Goal: Task Accomplishment & Management: Manage account settings

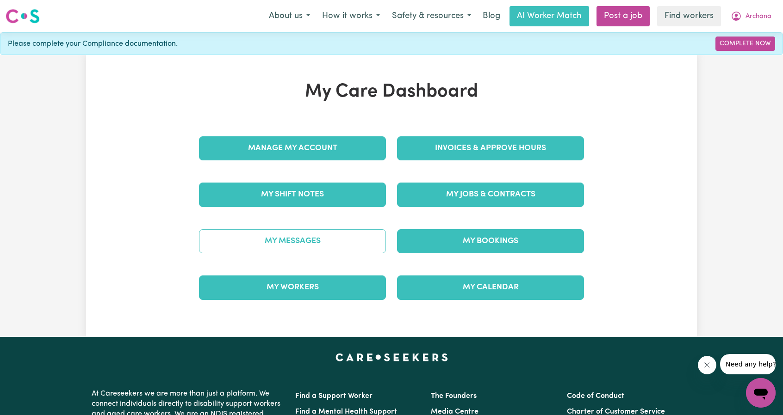
click at [336, 233] on link "My Messages" at bounding box center [292, 241] width 187 height 24
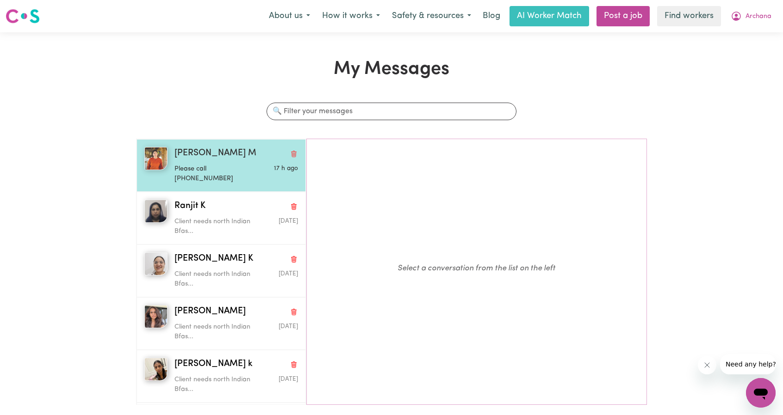
click at [229, 169] on p "Please call 0411721550" at bounding box center [215, 174] width 82 height 20
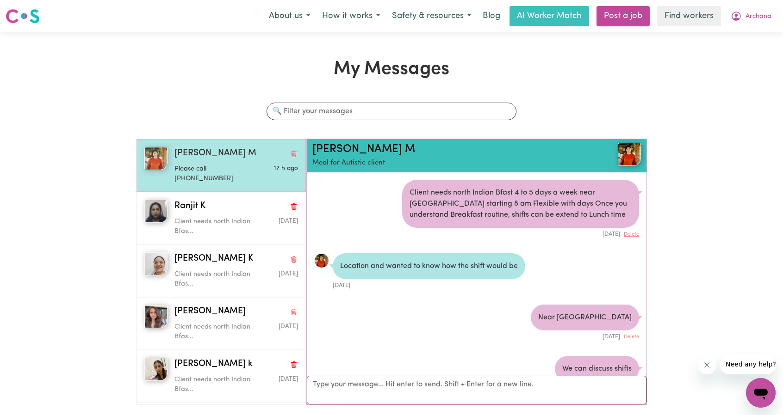
scroll to position [82, 0]
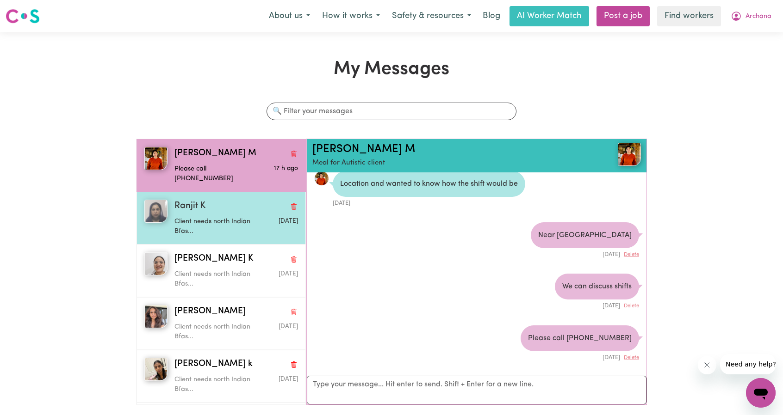
click at [179, 217] on p "Client needs north Indian Bfas..." at bounding box center [215, 227] width 82 height 20
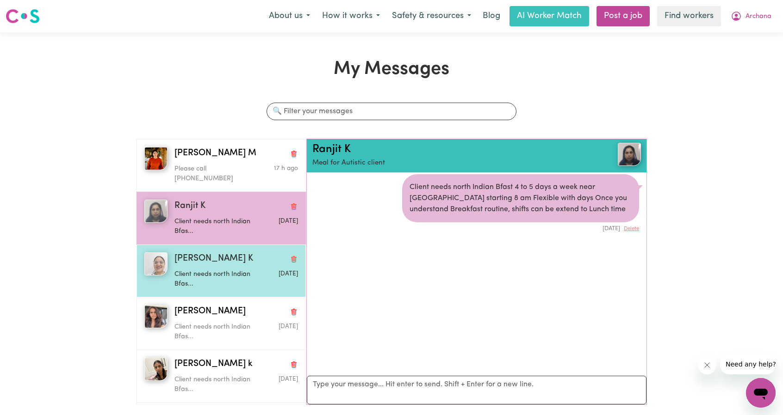
scroll to position [5, 0]
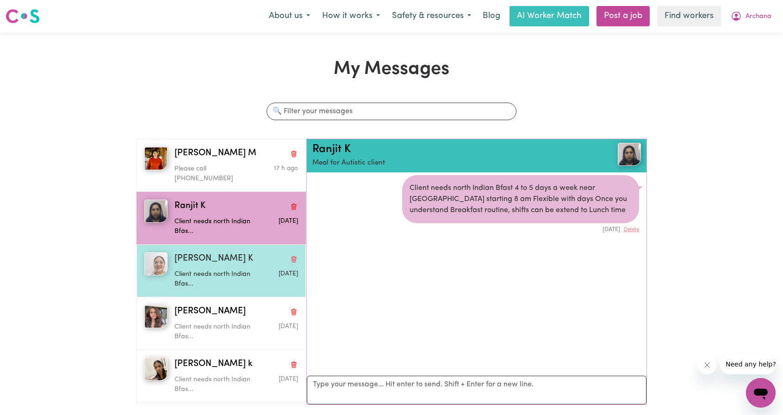
click at [208, 270] on p "Client needs north Indian Bfas..." at bounding box center [215, 280] width 82 height 20
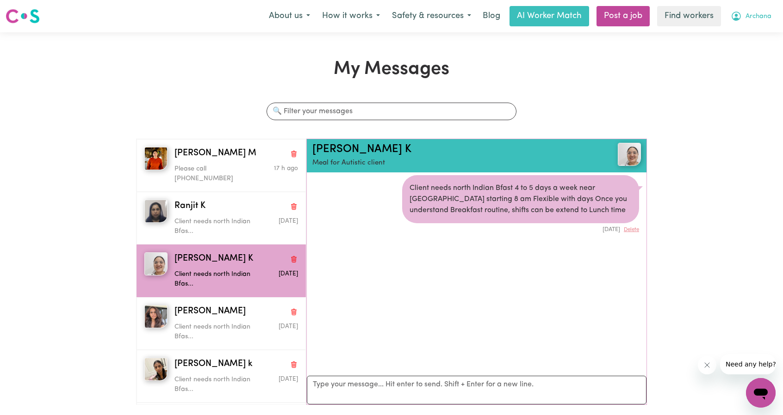
click at [748, 18] on span "Archana" at bounding box center [758, 17] width 26 height 10
click at [728, 37] on link "My Dashboard" at bounding box center [740, 36] width 73 height 18
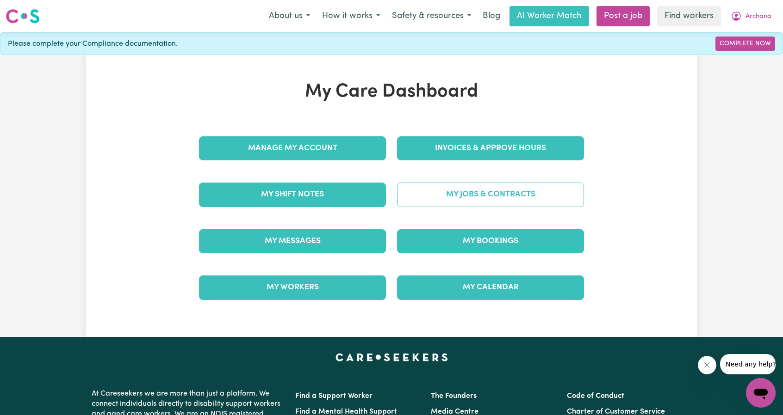
click at [496, 193] on link "My Jobs & Contracts" at bounding box center [490, 195] width 187 height 24
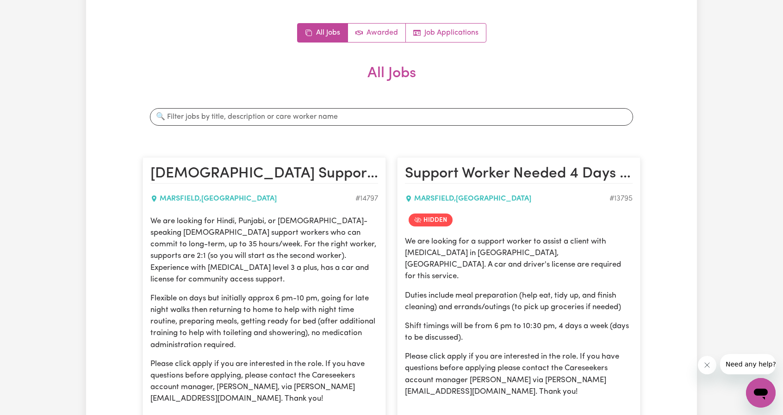
scroll to position [93, 0]
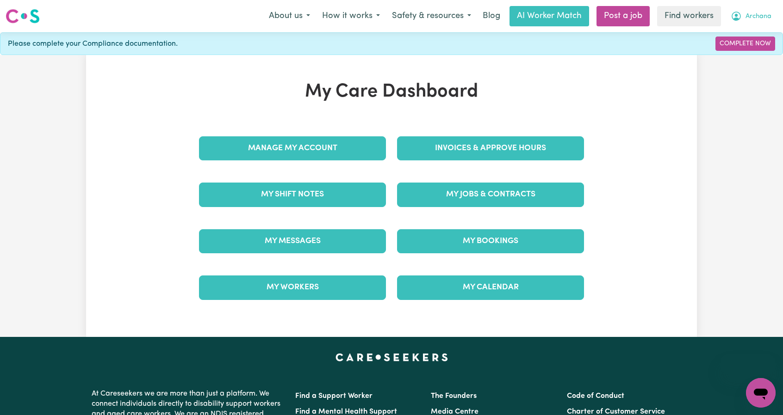
click at [751, 17] on span "Archana" at bounding box center [758, 17] width 26 height 10
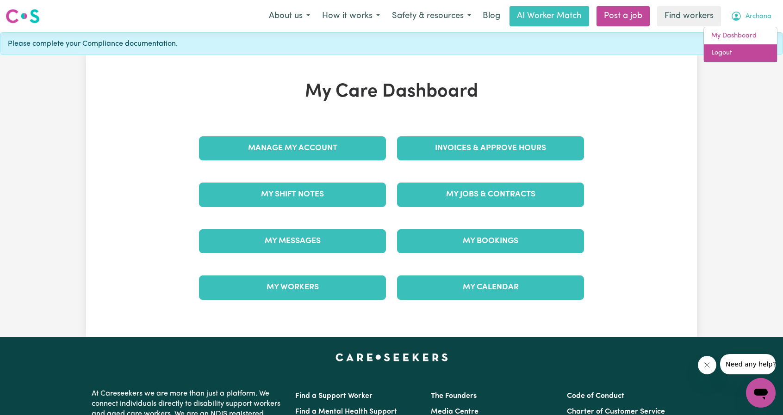
click at [735, 52] on link "Logout" at bounding box center [740, 53] width 73 height 18
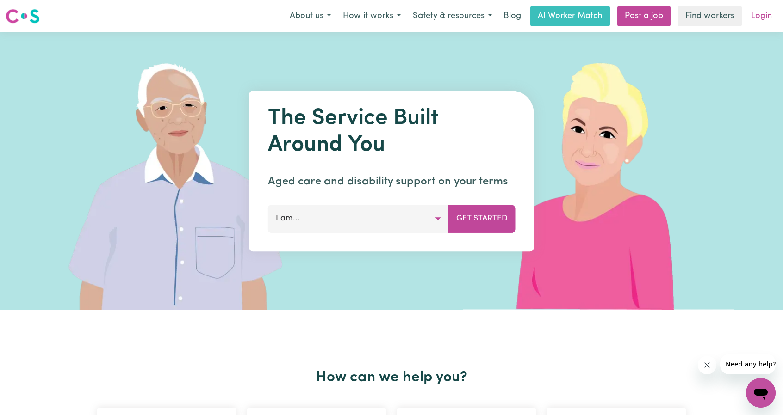
click at [759, 11] on link "Login" at bounding box center [761, 16] width 32 height 20
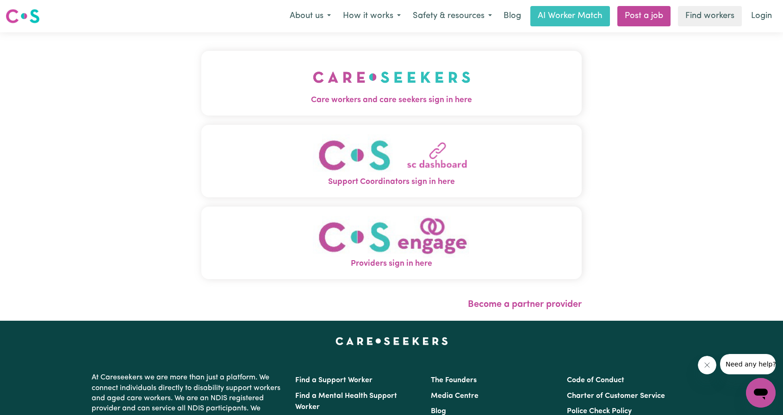
click at [402, 97] on span "Care workers and care seekers sign in here" at bounding box center [391, 100] width 380 height 12
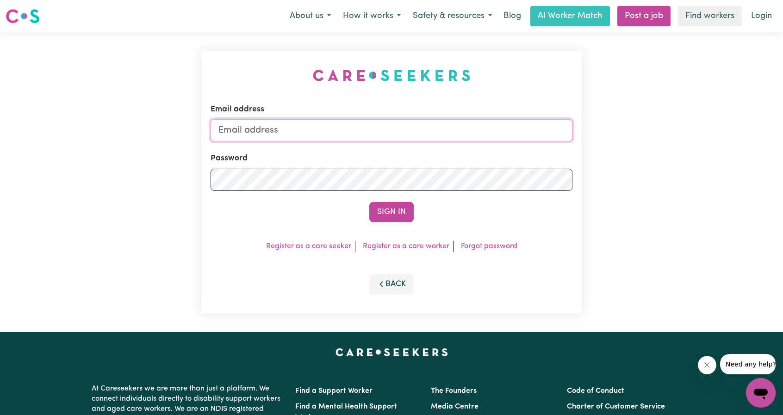
click at [387, 130] on input "Email address" at bounding box center [391, 130] width 362 height 22
drag, startPoint x: 265, startPoint y: 131, endPoint x: 477, endPoint y: 151, distance: 213.8
click at [477, 151] on form "Email address [EMAIL_ADDRESS][PERSON_NAME][DOMAIN_NAME] Password Sign In" at bounding box center [391, 163] width 362 height 119
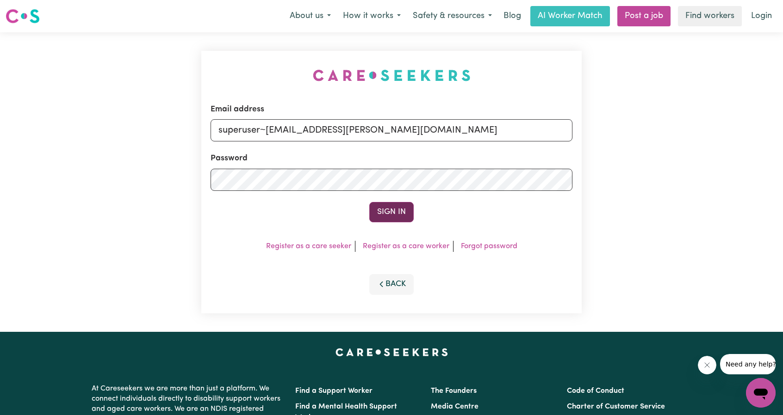
type input "superuser~[EMAIL_ADDRESS][PERSON_NAME][DOMAIN_NAME]"
click at [392, 216] on button "Sign In" at bounding box center [391, 212] width 44 height 20
